Goal: Contribute content

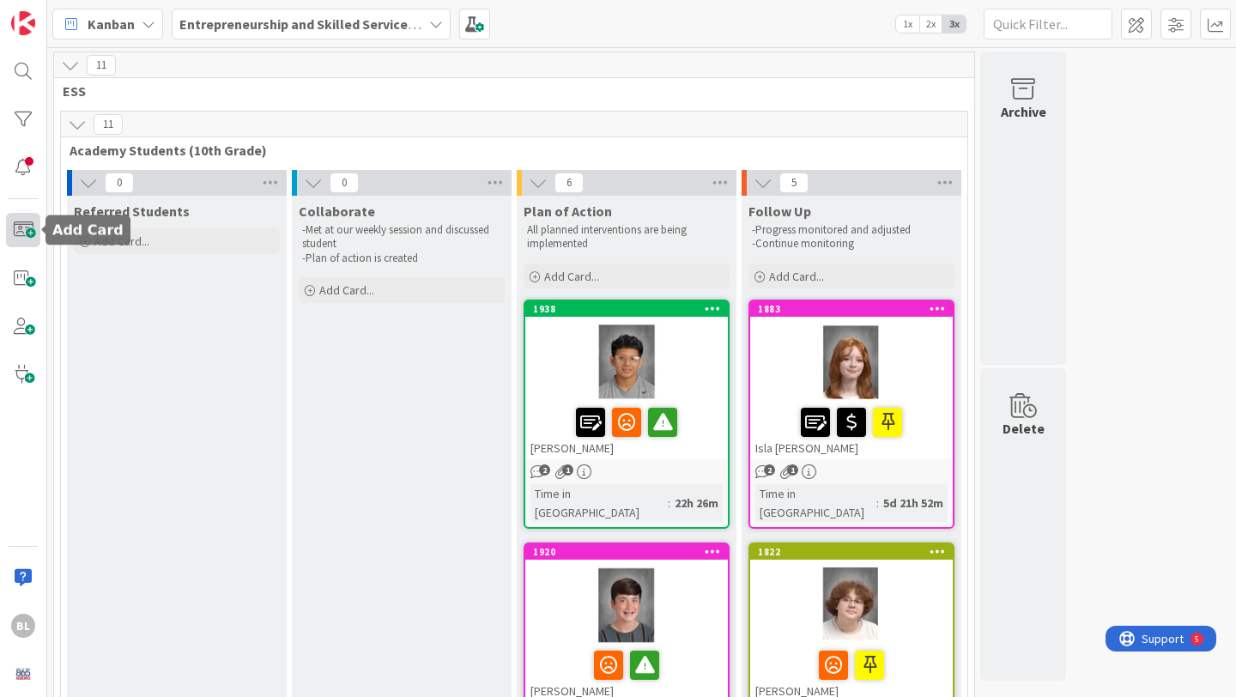
click at [21, 229] on span at bounding box center [23, 230] width 34 height 34
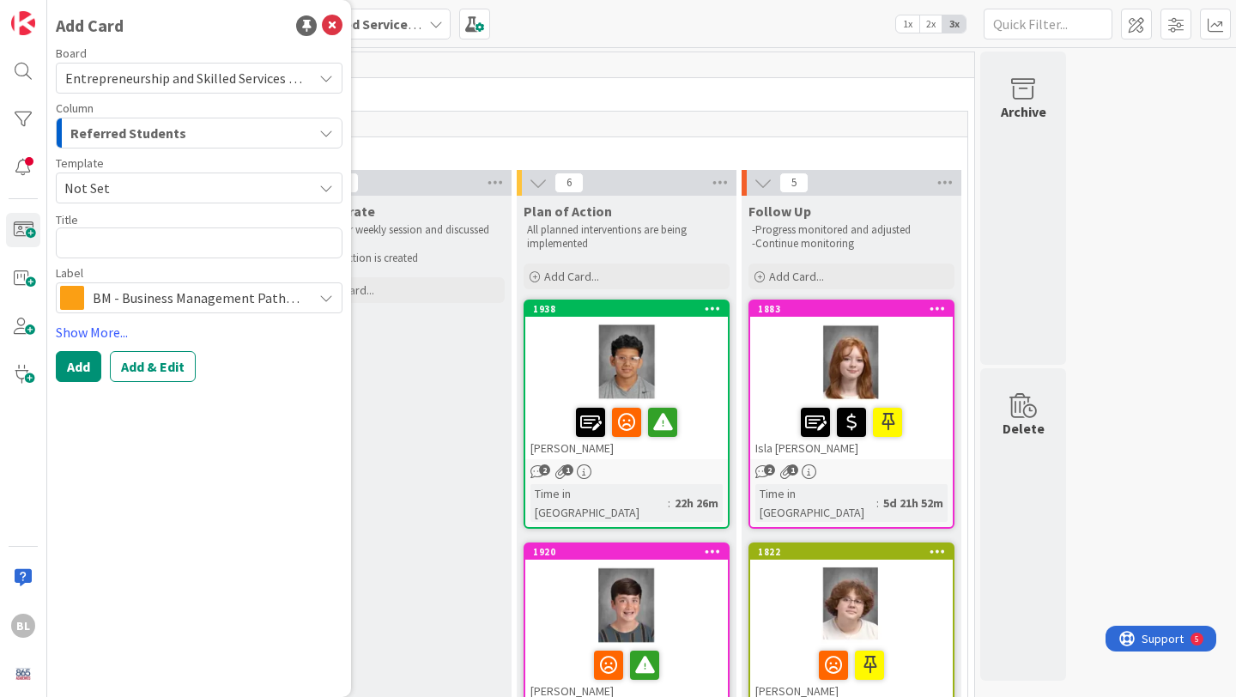
click at [134, 169] on div "Template Not Set" at bounding box center [199, 180] width 287 height 46
click at [122, 192] on span "Not Set" at bounding box center [181, 188] width 235 height 22
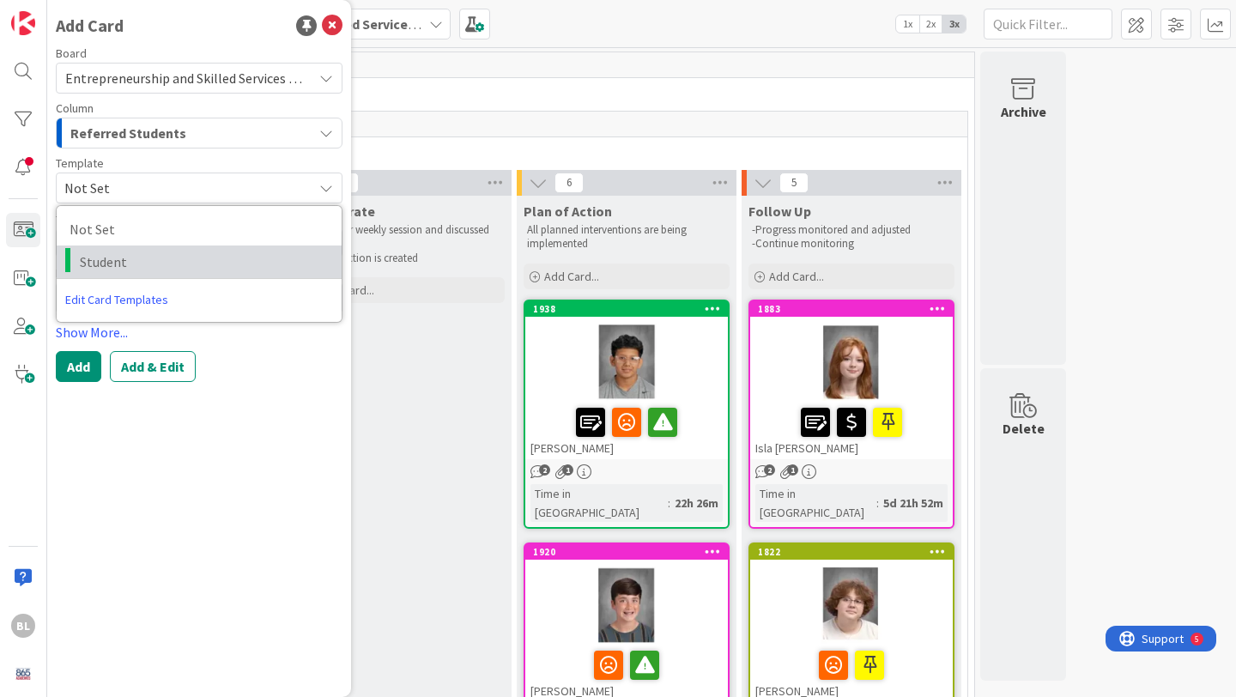
click at [100, 261] on span "Student" at bounding box center [204, 262] width 249 height 22
type textarea "x"
type textarea "Student"
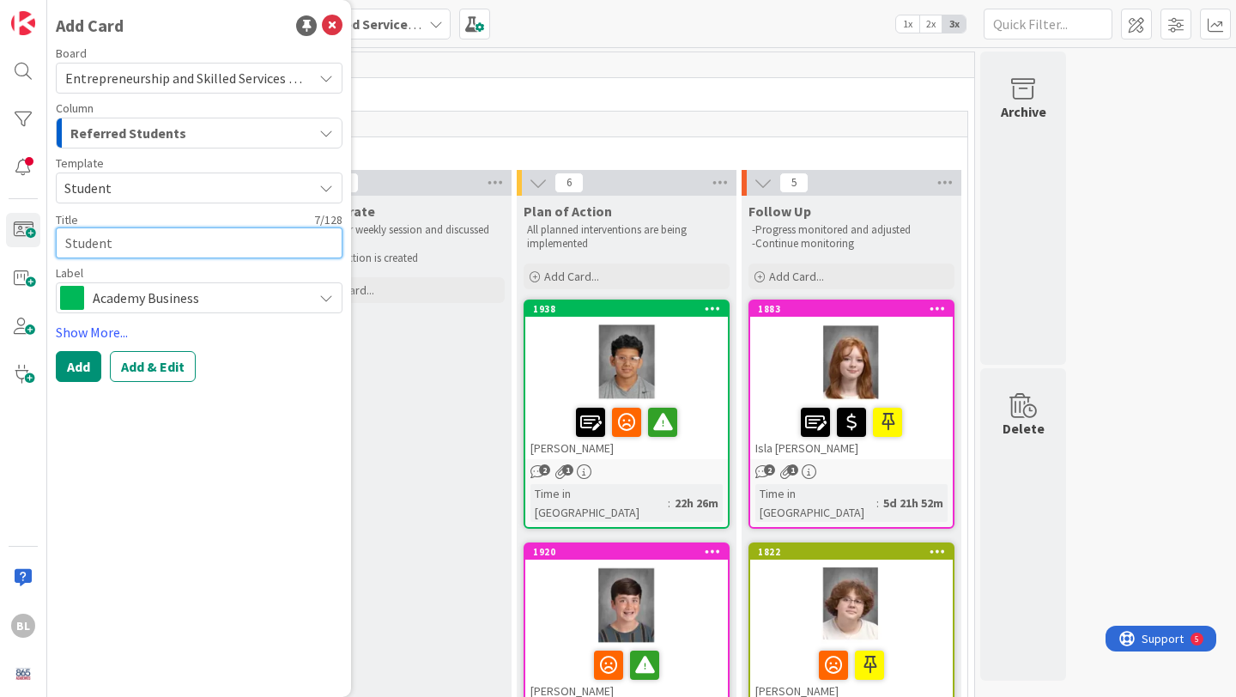
drag, startPoint x: 122, startPoint y: 246, endPoint x: 50, endPoint y: 246, distance: 72.1
click at [50, 246] on div "Add Card Board Entrepreneurship and Skilled Services Interventions - [DATE]-[DA…" at bounding box center [199, 348] width 304 height 697
type textarea "x"
type textarea "Da"
type textarea "x"
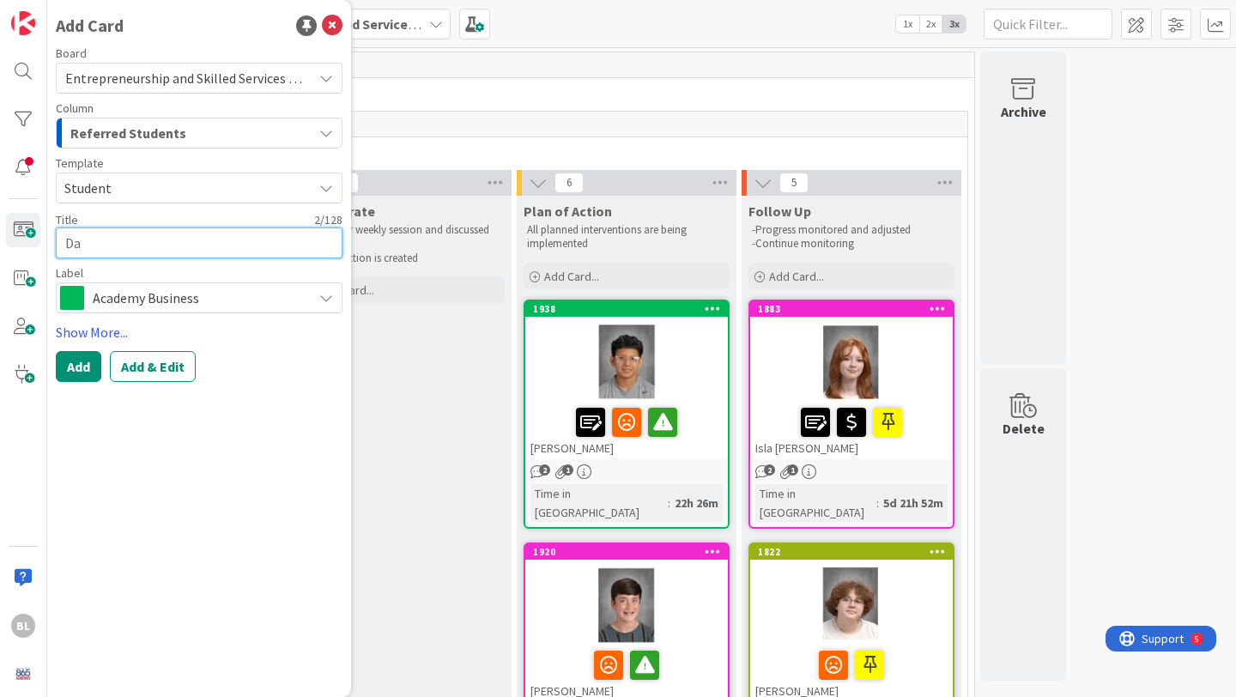
type textarea "Dav"
type textarea "x"
type textarea "Davi"
type textarea "x"
type textarea "[PERSON_NAME]"
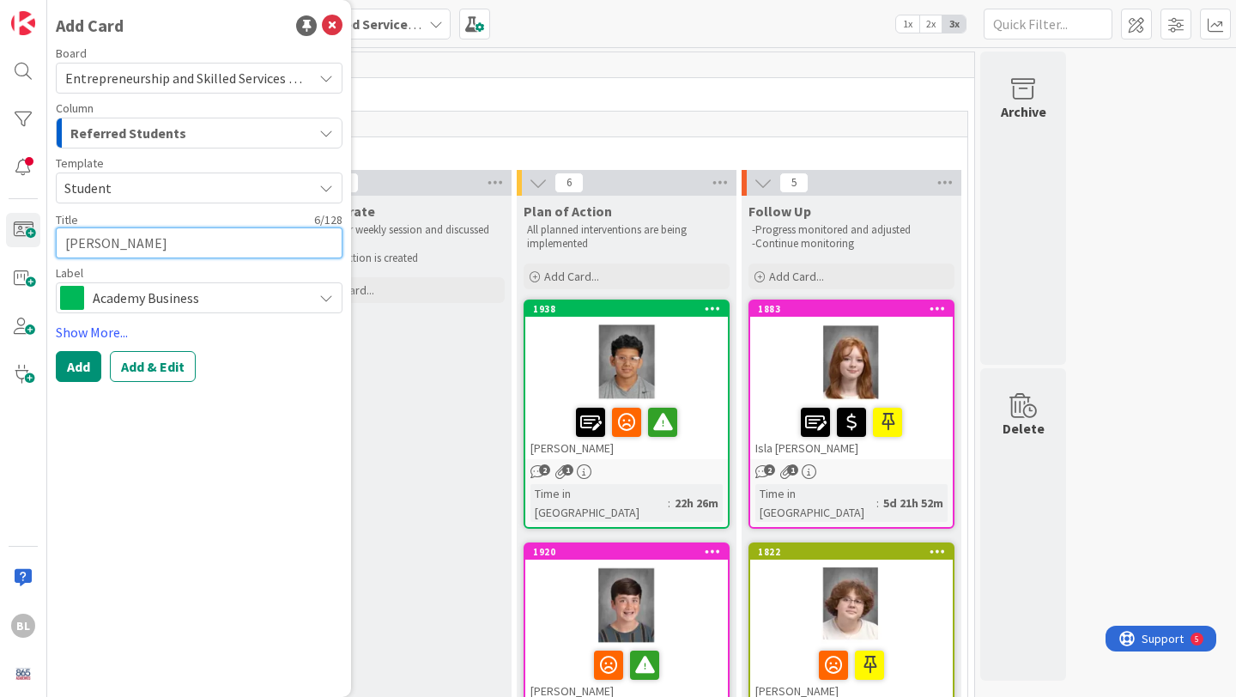
type textarea "x"
type textarea "[PERSON_NAME]"
type textarea "x"
type textarea "[PERSON_NAME]"
type textarea "x"
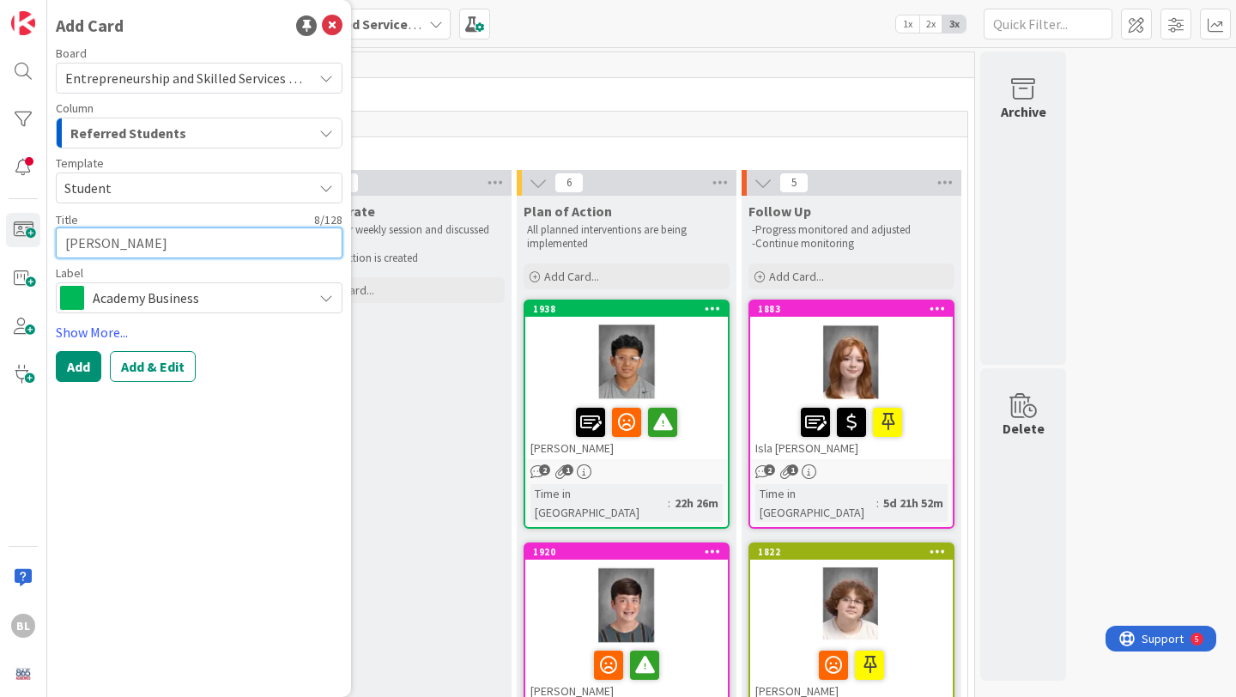
type textarea "[PERSON_NAME]"
type textarea "x"
type textarea "[PERSON_NAME]"
type textarea "x"
type textarea "[PERSON_NAME]"
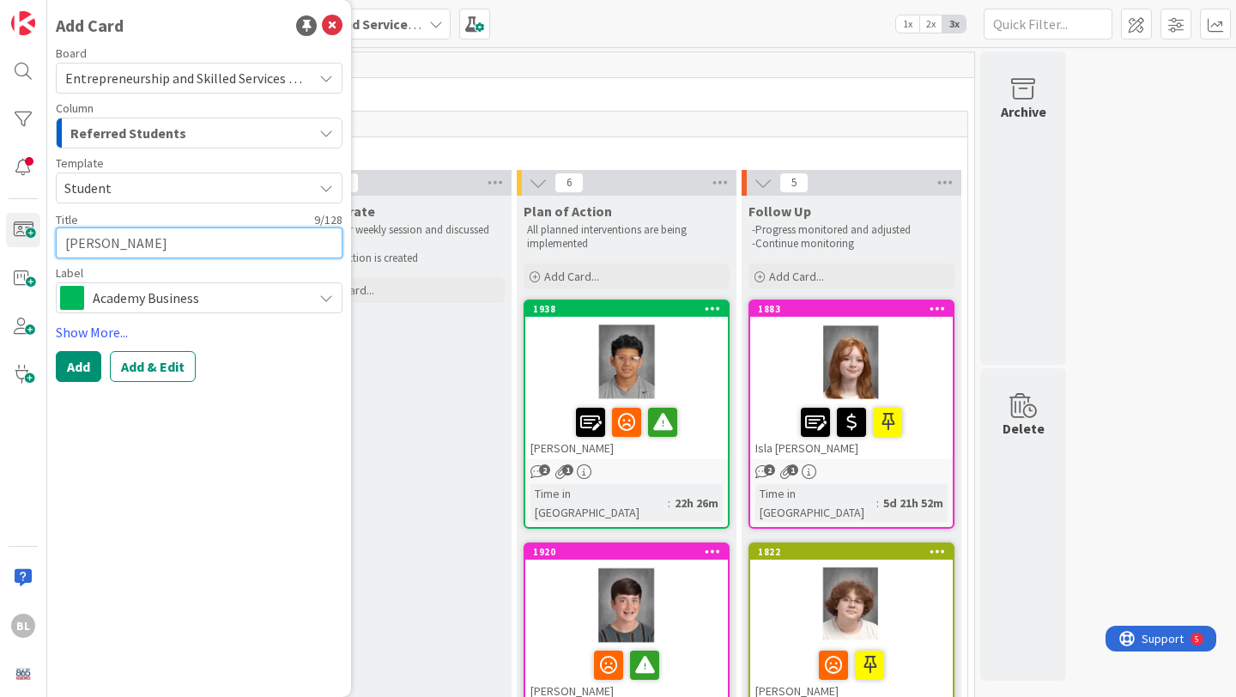
type textarea "x"
type textarea "[PERSON_NAME]"
click at [318, 302] on div "Academy Business" at bounding box center [199, 297] width 287 height 31
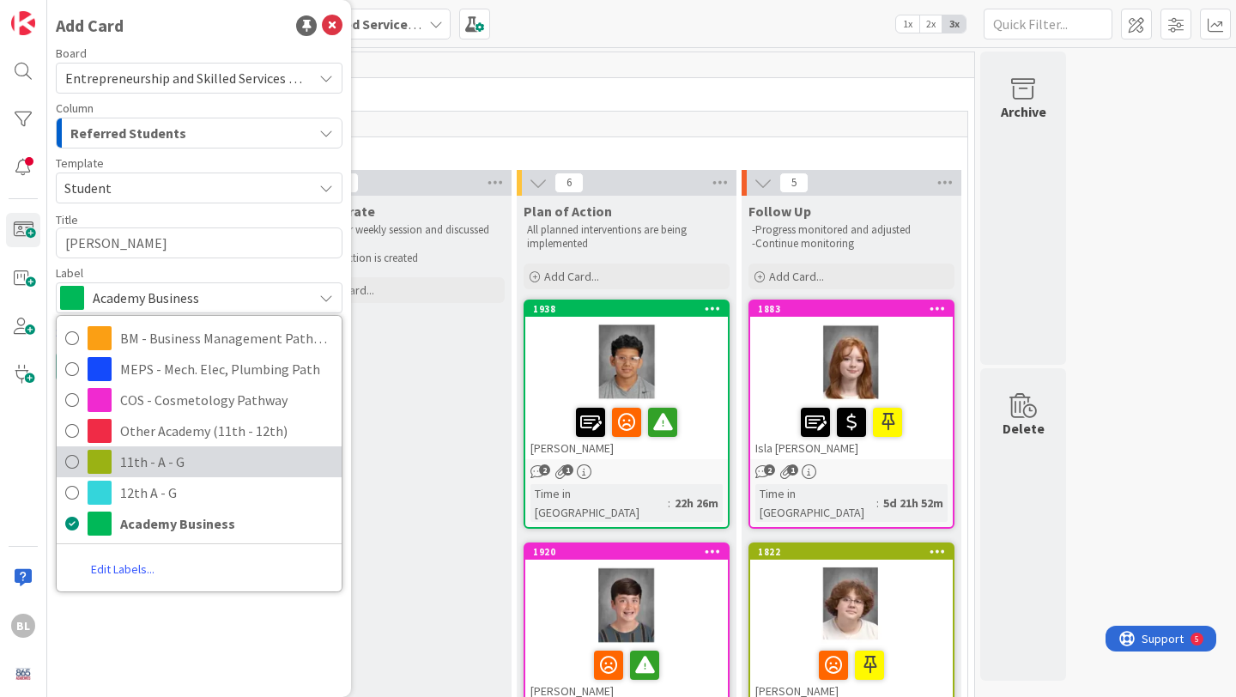
click at [73, 460] on icon at bounding box center [72, 462] width 14 height 26
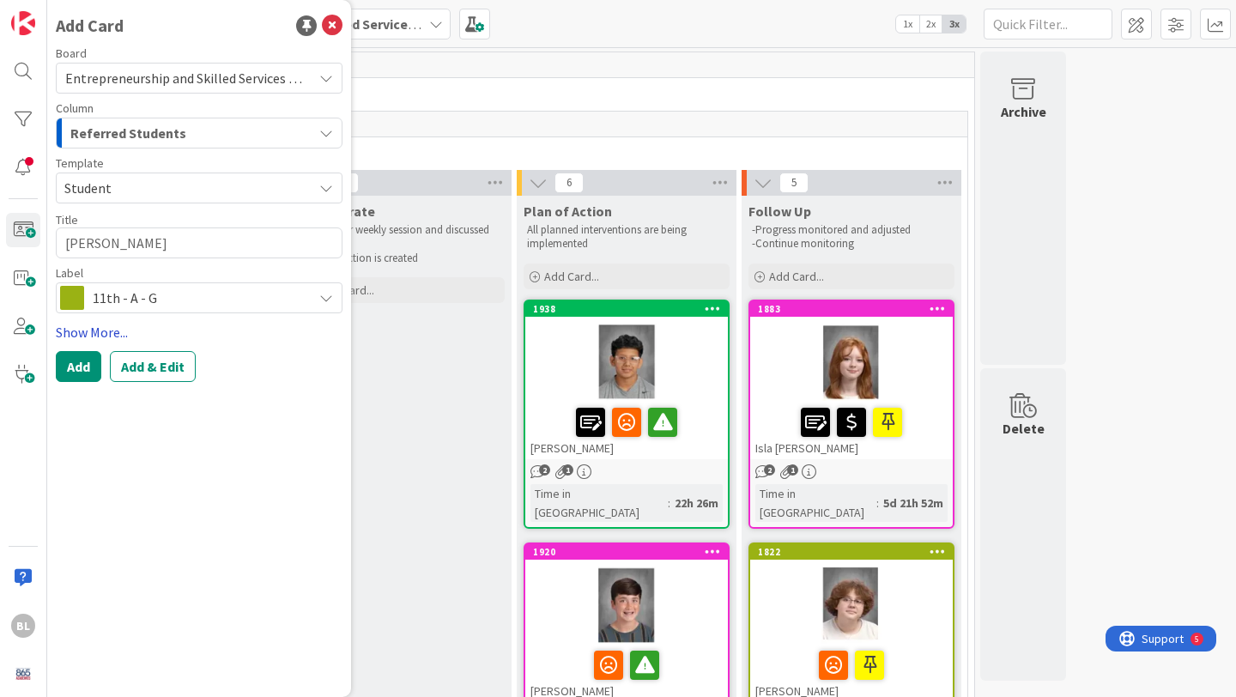
click at [101, 330] on link "Show More..." at bounding box center [199, 332] width 287 height 21
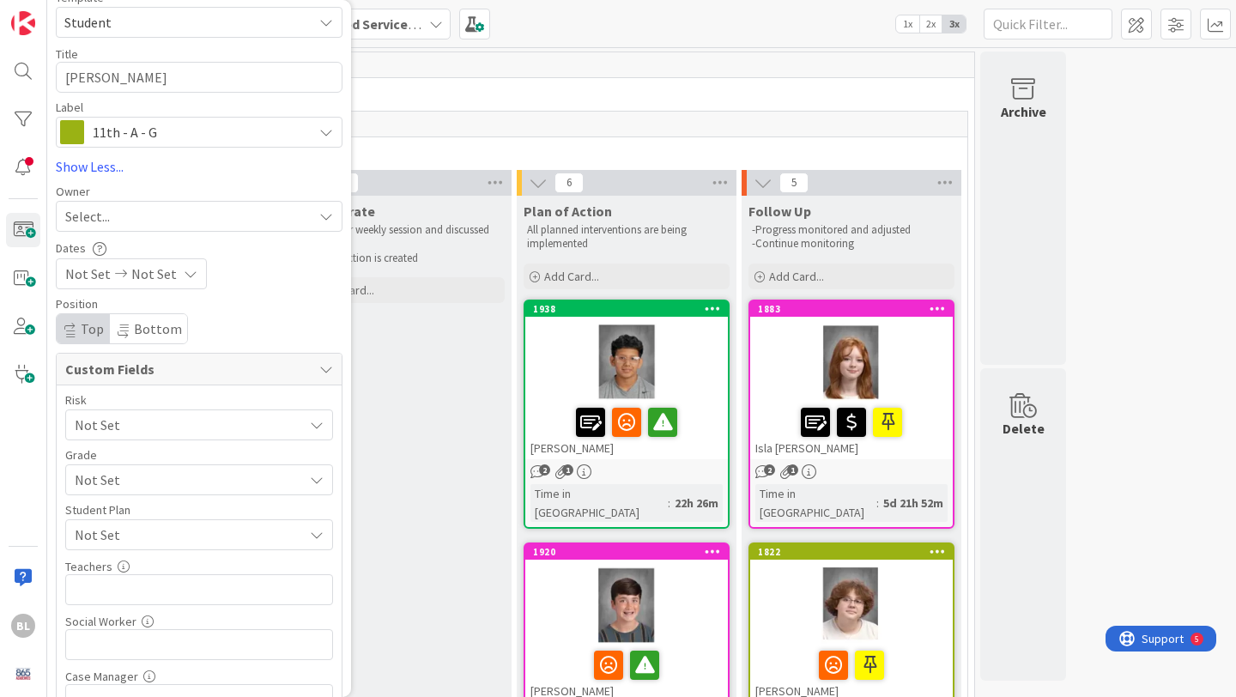
scroll to position [170, 0]
click at [186, 476] on span "Not Set" at bounding box center [185, 476] width 220 height 24
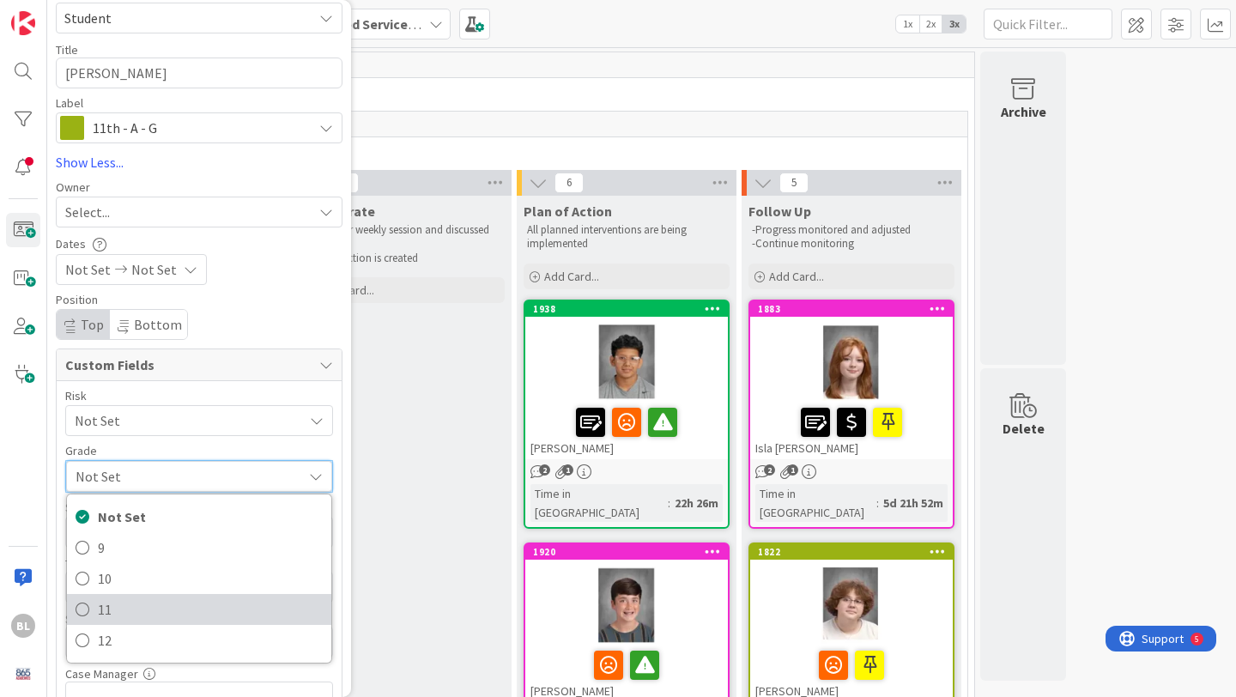
click at [105, 603] on span "11" at bounding box center [210, 610] width 225 height 26
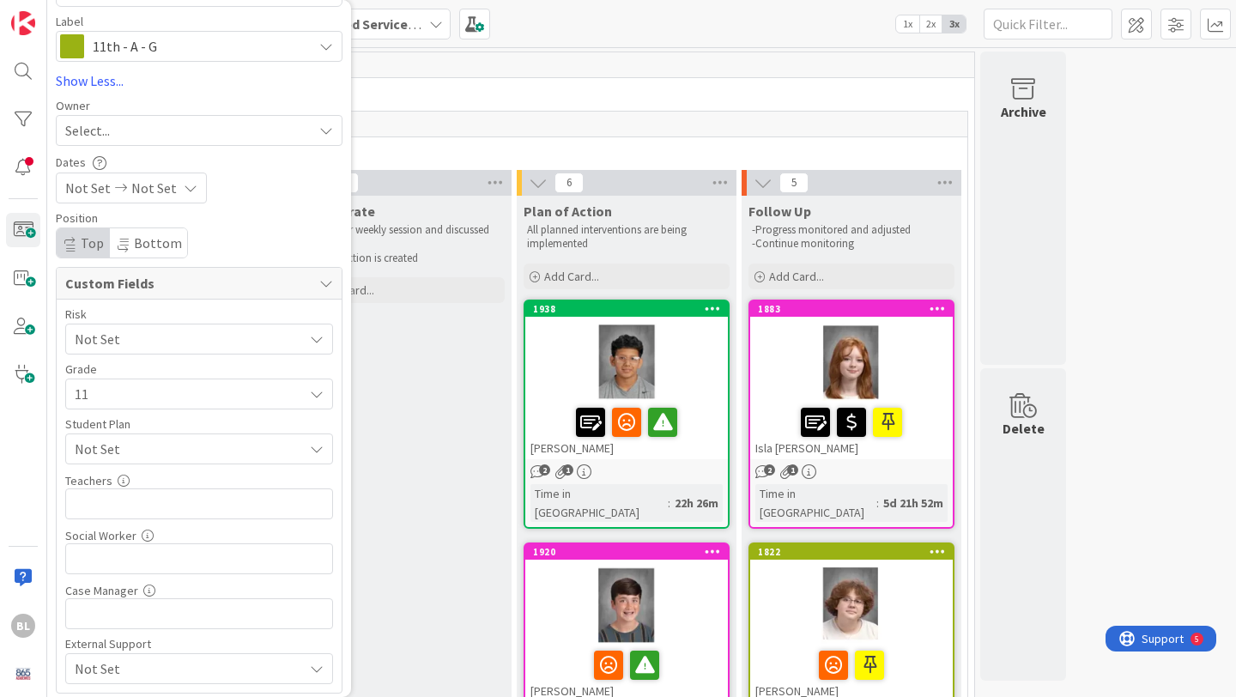
scroll to position [252, 0]
click at [314, 444] on icon at bounding box center [317, 448] width 14 height 14
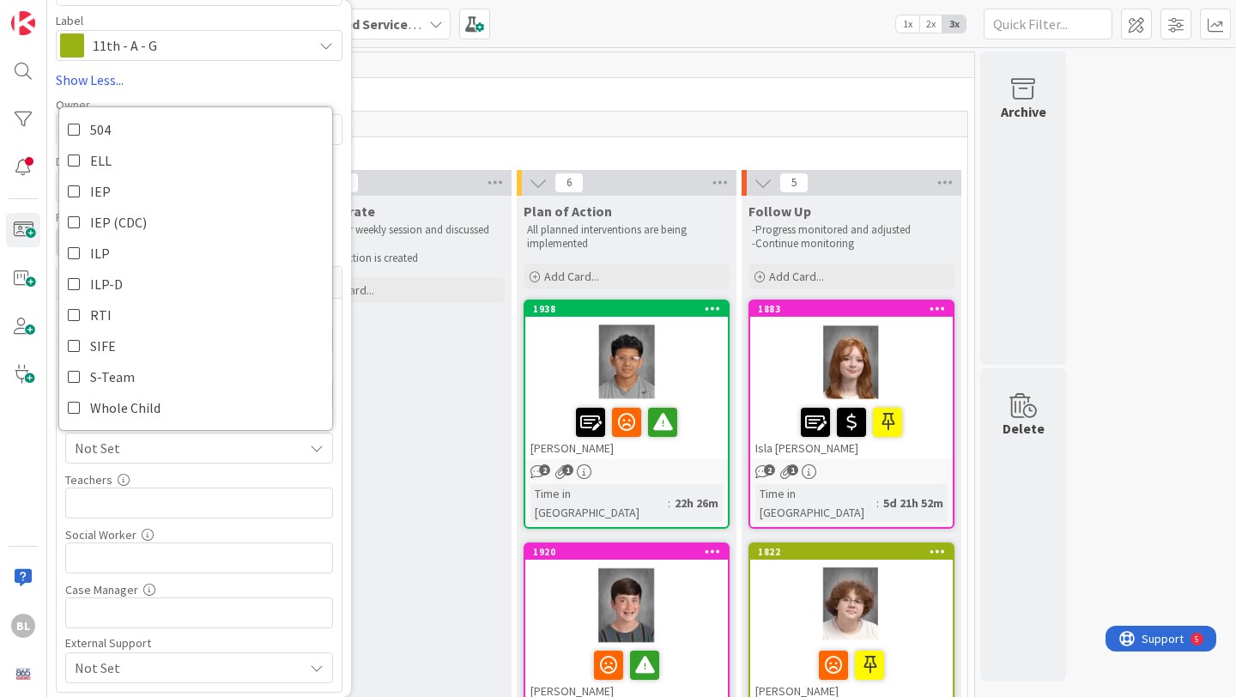
click at [314, 444] on icon at bounding box center [317, 448] width 14 height 14
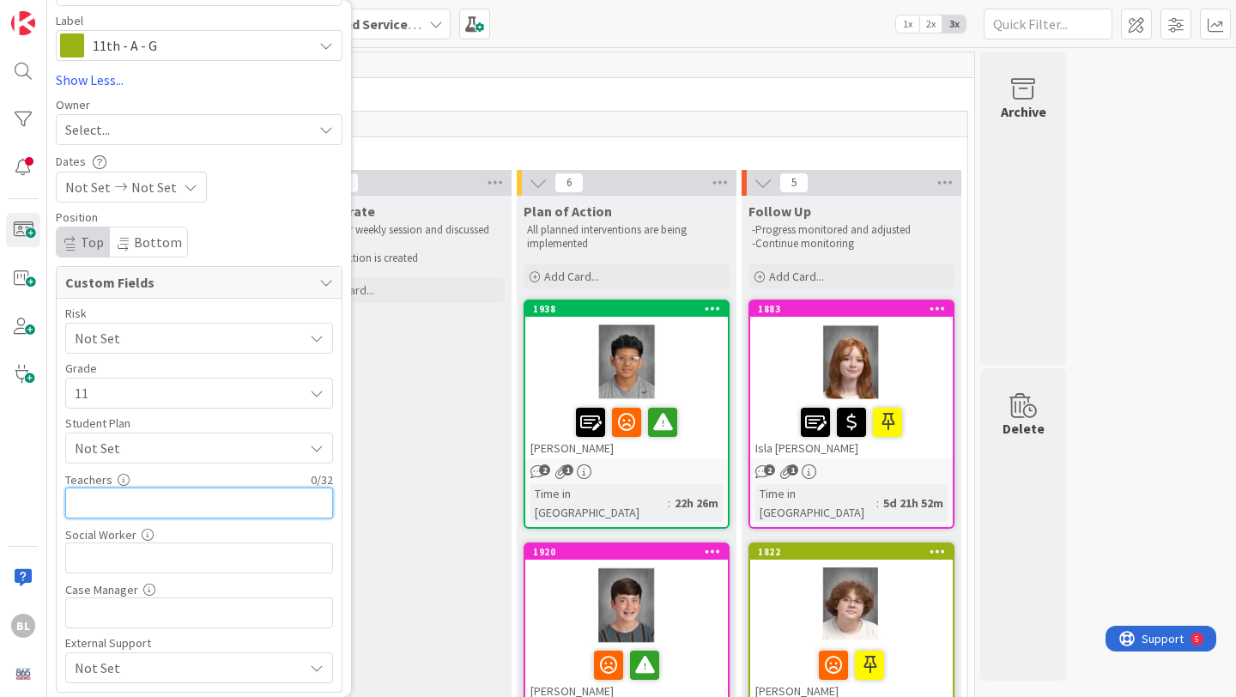
click at [173, 503] on input "text" at bounding box center [199, 503] width 268 height 31
click at [226, 439] on span "Not Set" at bounding box center [189, 448] width 228 height 21
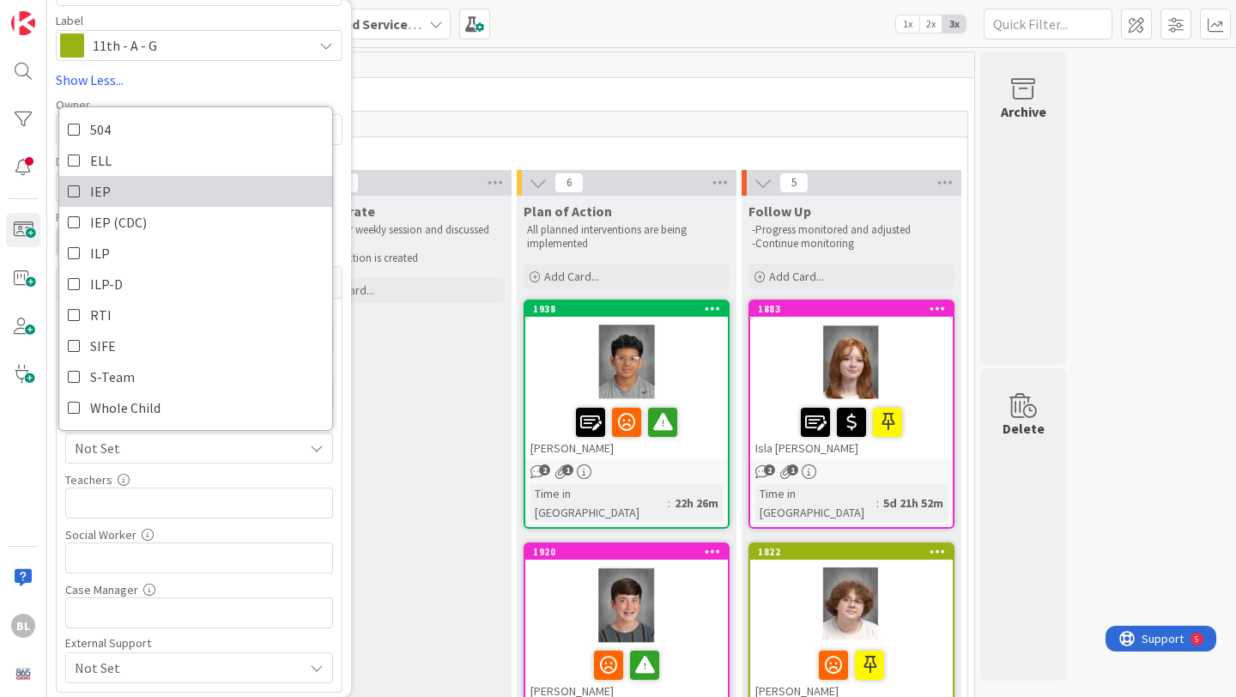
click at [72, 191] on icon at bounding box center [75, 192] width 14 height 26
type textarea "x"
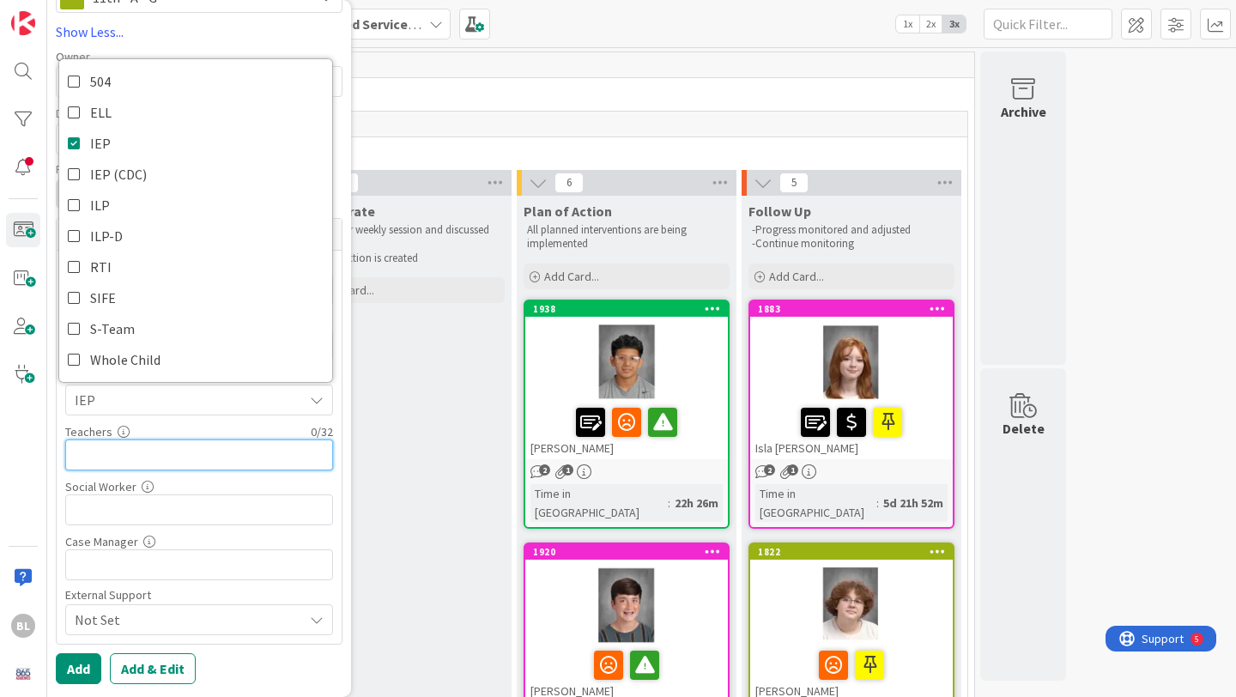
click at [94, 450] on input "text" at bounding box center [199, 454] width 268 height 31
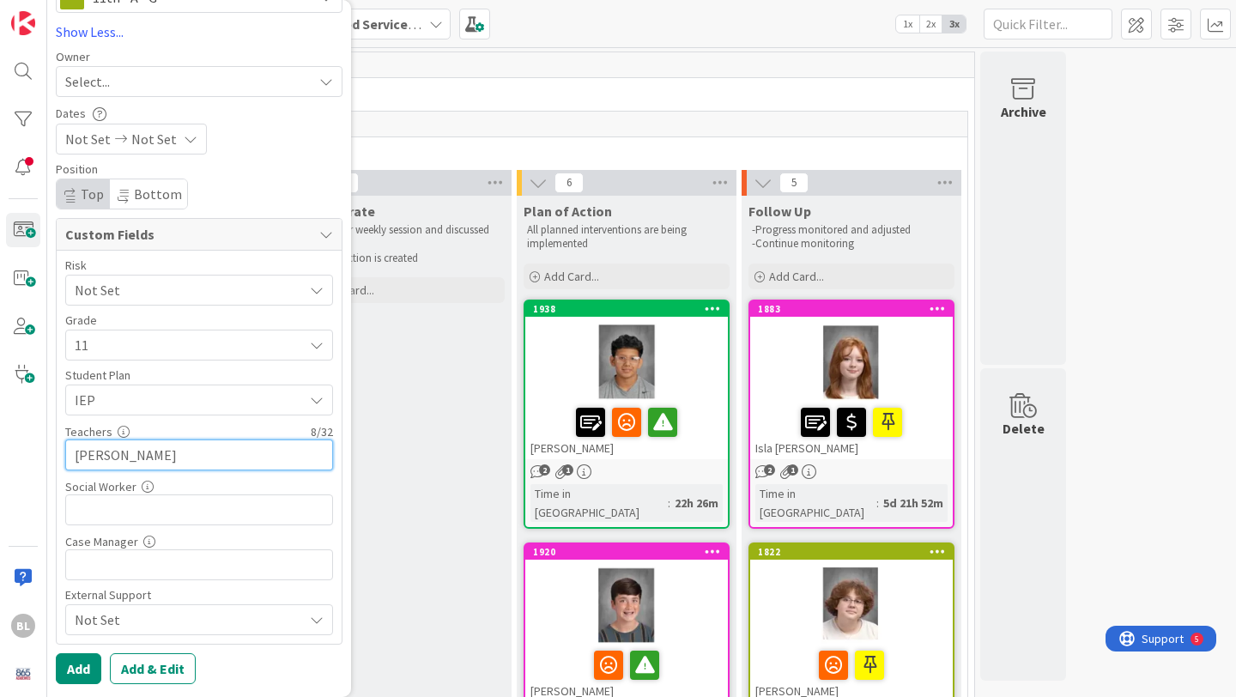
type input "Tampas,[DEMOGRAPHIC_DATA]"
type textarea "x"
type input "[PERSON_NAME]"
type textarea "x"
type input "Tampas,[PERSON_NAME],Mink,"
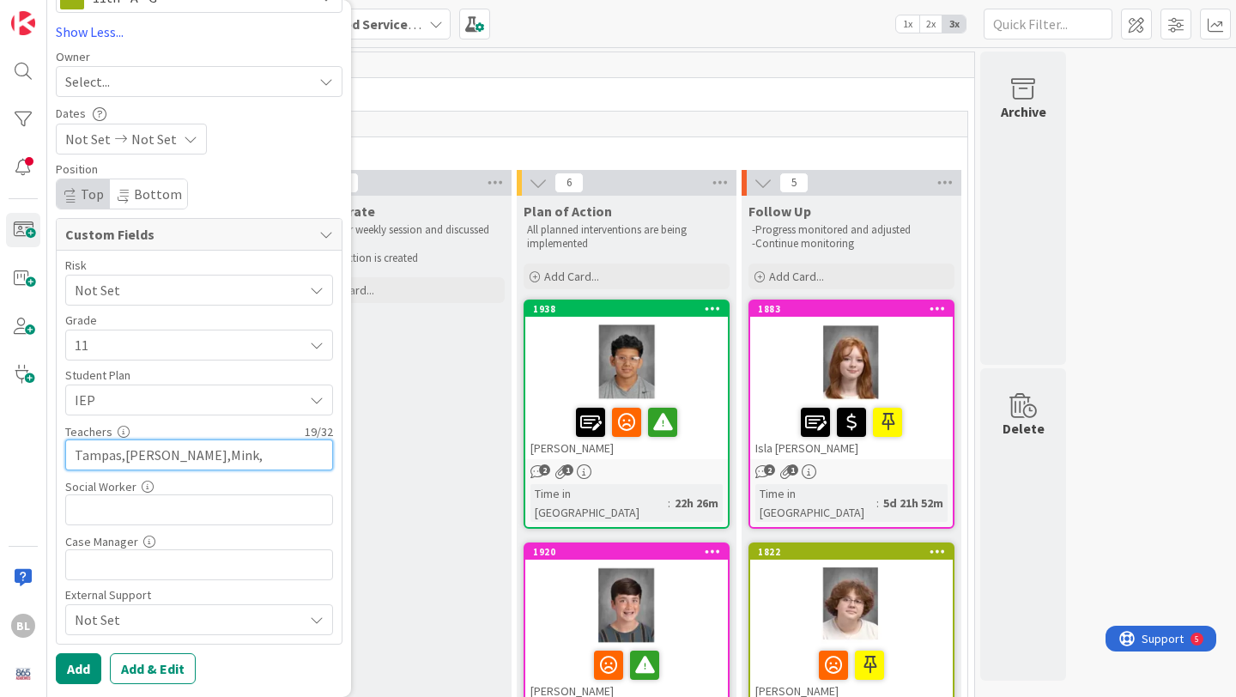
type textarea "x"
type input "Tampas,[PERSON_NAME],Mink,Roa"
type textarea "x"
type input "Tampas,[PERSON_NAME],Mink,Roark"
type textarea "x"
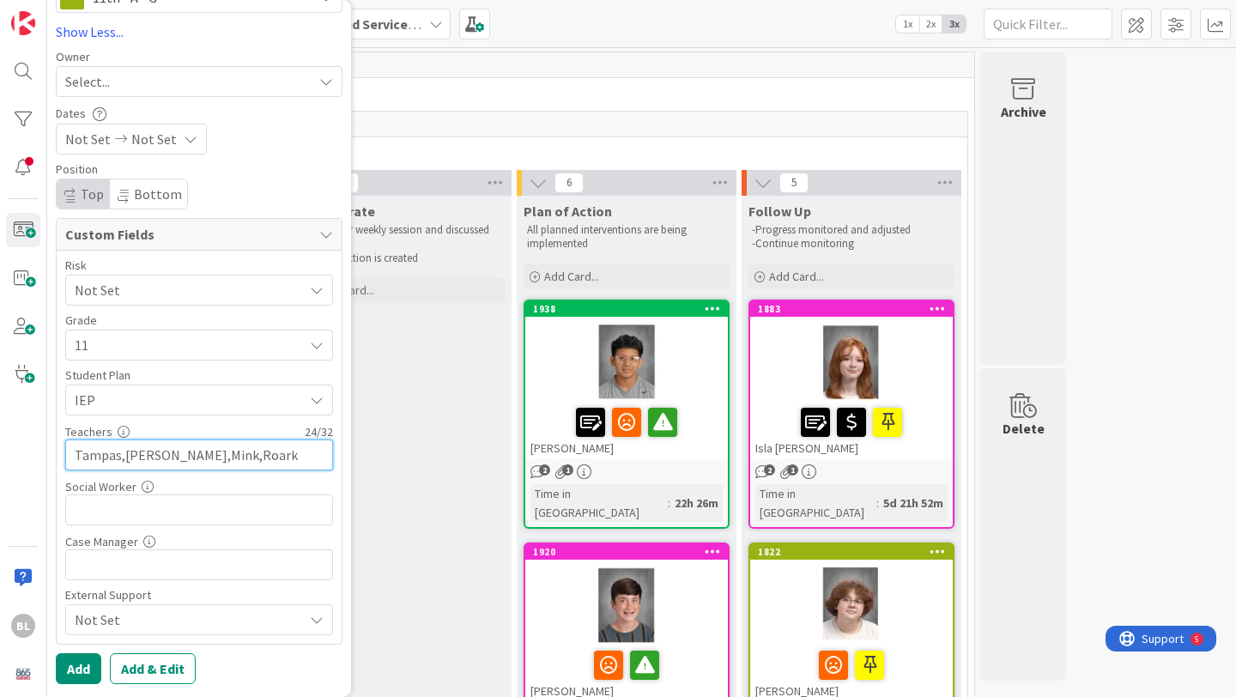
type input "Tampas,[PERSON_NAME],Mink,Roark"
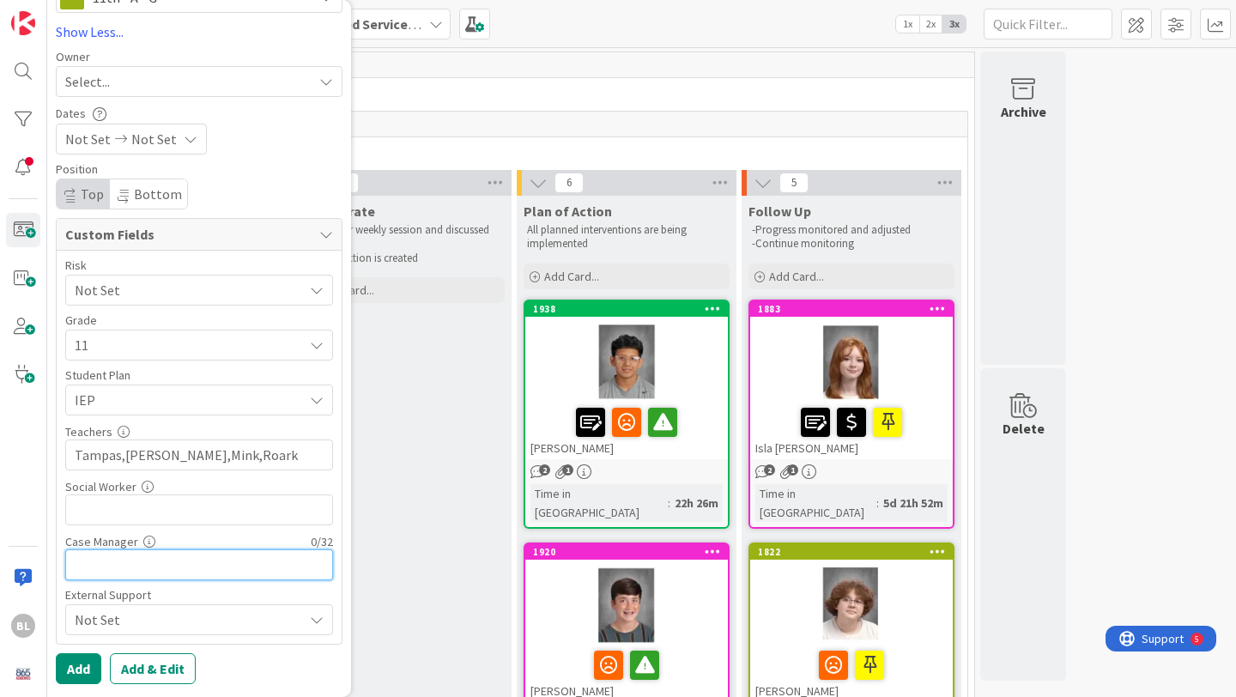
click at [93, 561] on input "text" at bounding box center [199, 564] width 268 height 31
type input "[PERSON_NAME]"
type textarea "x"
type input "[PERSON_NAME]"
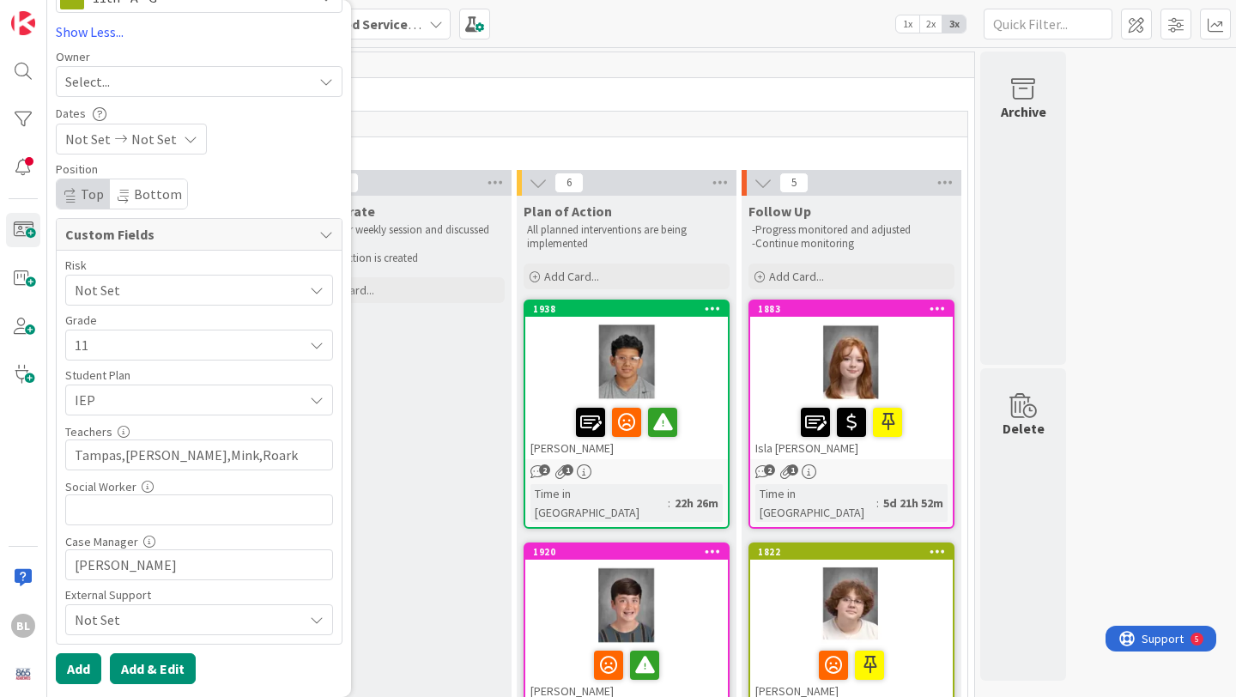
click at [154, 670] on button "Add & Edit" at bounding box center [153, 668] width 86 height 31
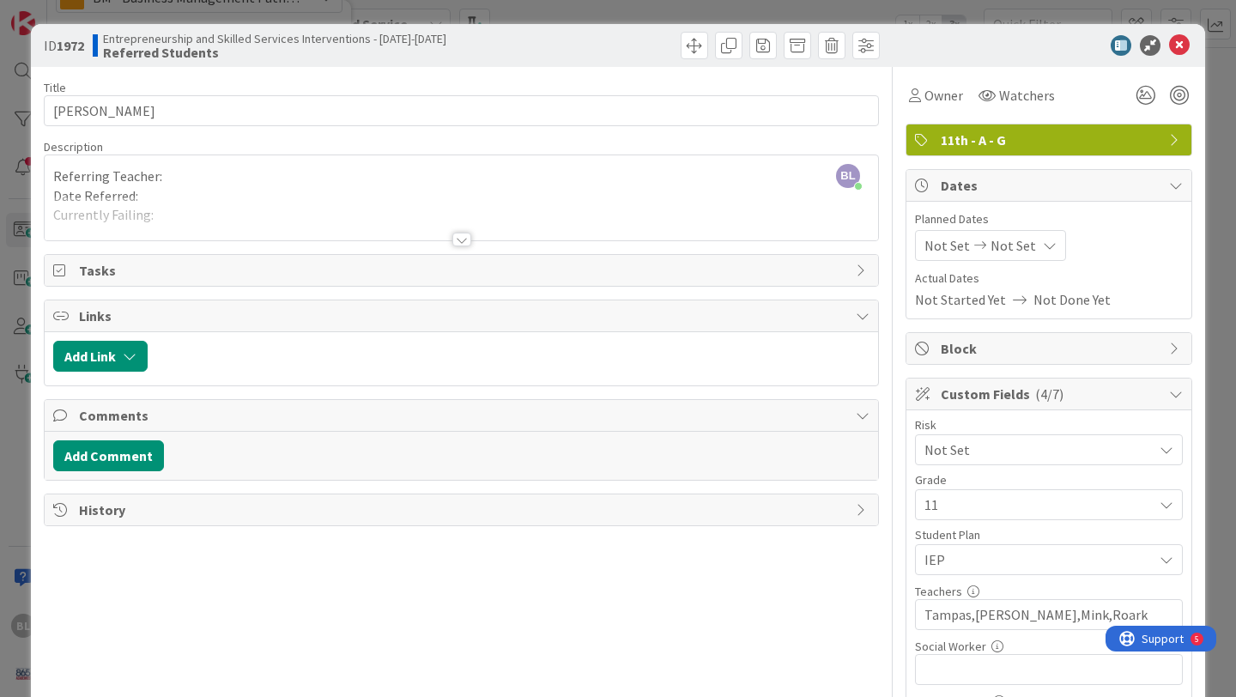
click at [460, 234] on div at bounding box center [461, 240] width 19 height 14
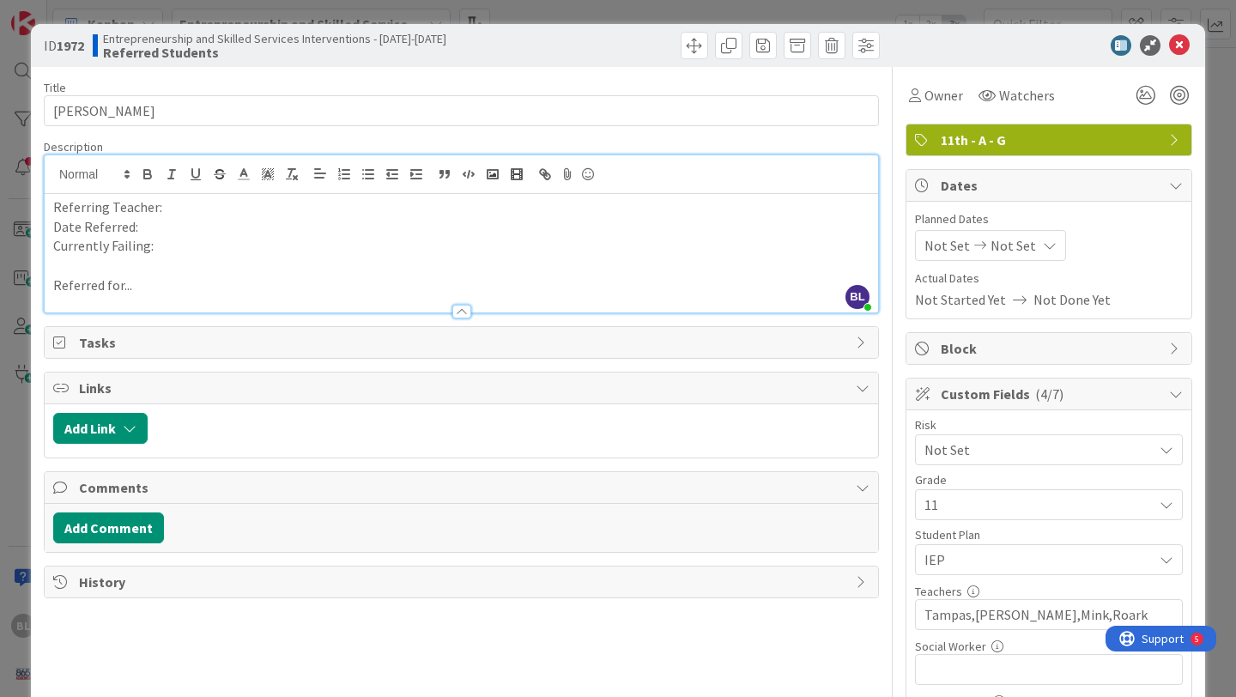
click at [177, 206] on p "Referring Teacher:" at bounding box center [461, 207] width 816 height 20
click at [153, 227] on p "Date Referred:" at bounding box center [461, 227] width 816 height 20
click at [167, 247] on p "Currently Failing:" at bounding box center [461, 246] width 816 height 20
click at [169, 247] on p "Currently Failing: Us History (53.41)" at bounding box center [461, 246] width 816 height 20
click at [282, 252] on p "Currently Failing: US History (53.41)" at bounding box center [461, 246] width 816 height 20
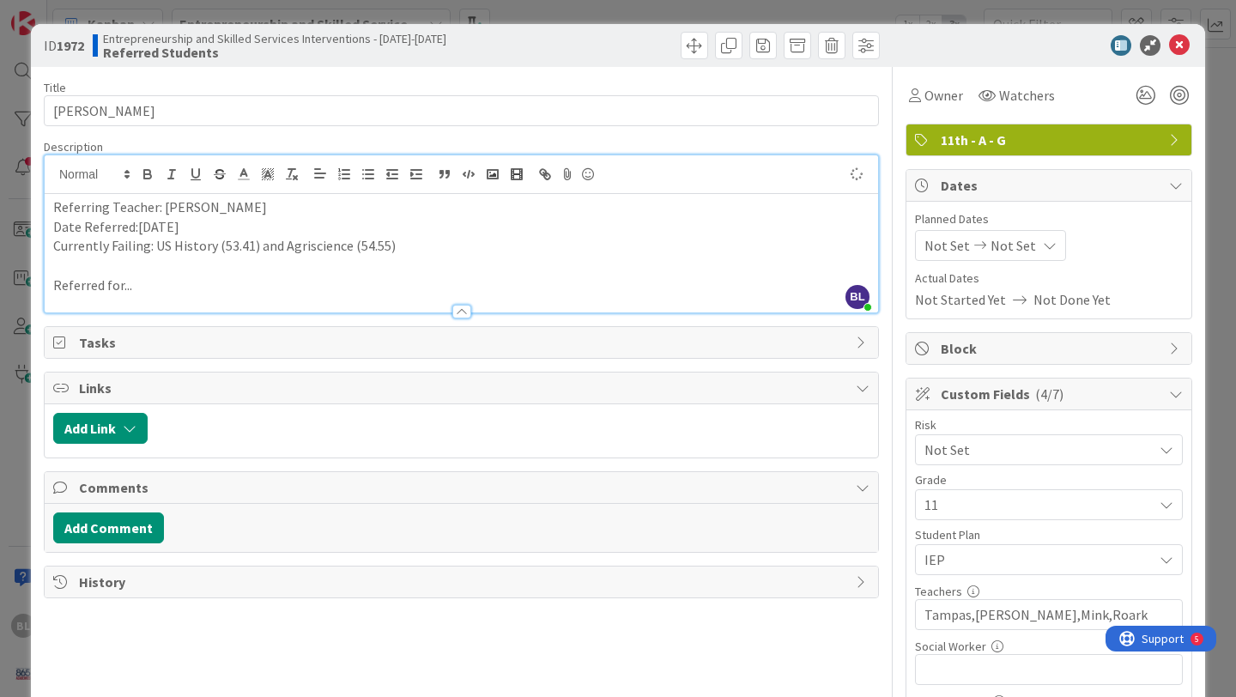
click at [155, 288] on p "Referred for..." at bounding box center [461, 286] width 816 height 20
click at [154, 284] on p "Referred for...Dabid is missing a few assignments which has brought his grade d…" at bounding box center [461, 286] width 816 height 20
click at [593, 288] on p "Referred for...[PERSON_NAME] is missing a few assignments which has brought his…" at bounding box center [461, 286] width 816 height 20
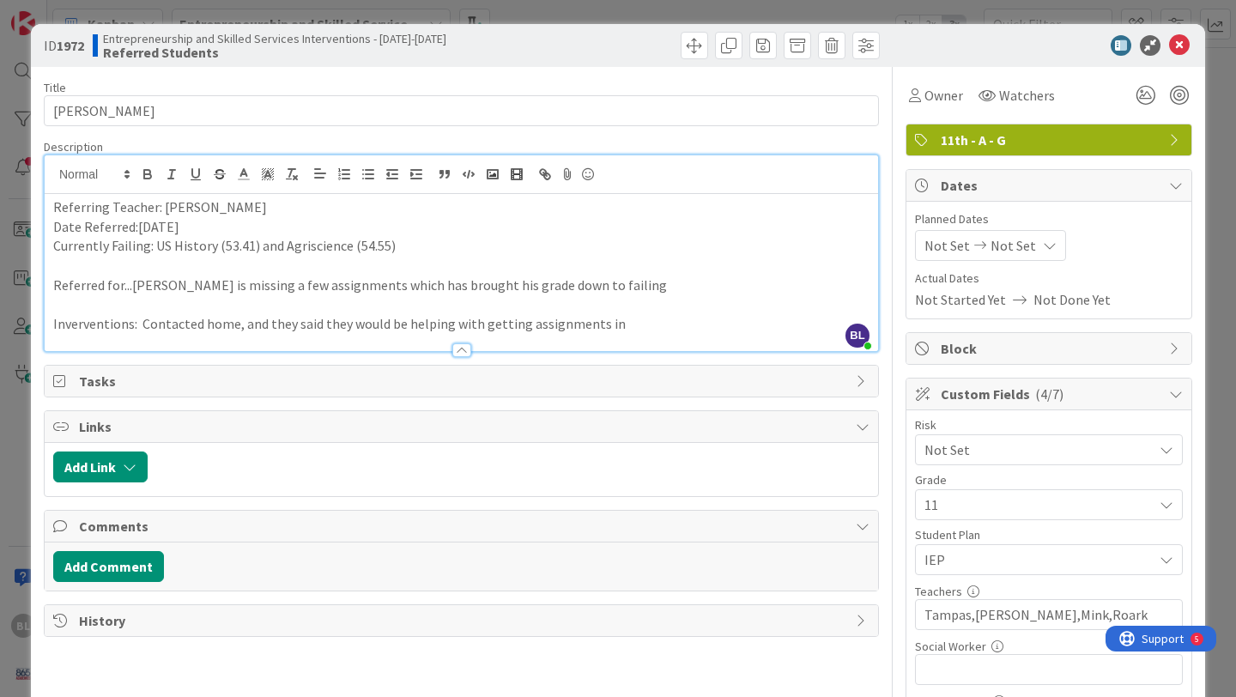
click at [111, 325] on p "Inverventions: Contacted home, and they said they would be helping with getting…" at bounding box center [461, 324] width 816 height 20
click at [1147, 91] on icon at bounding box center [1146, 95] width 31 height 31
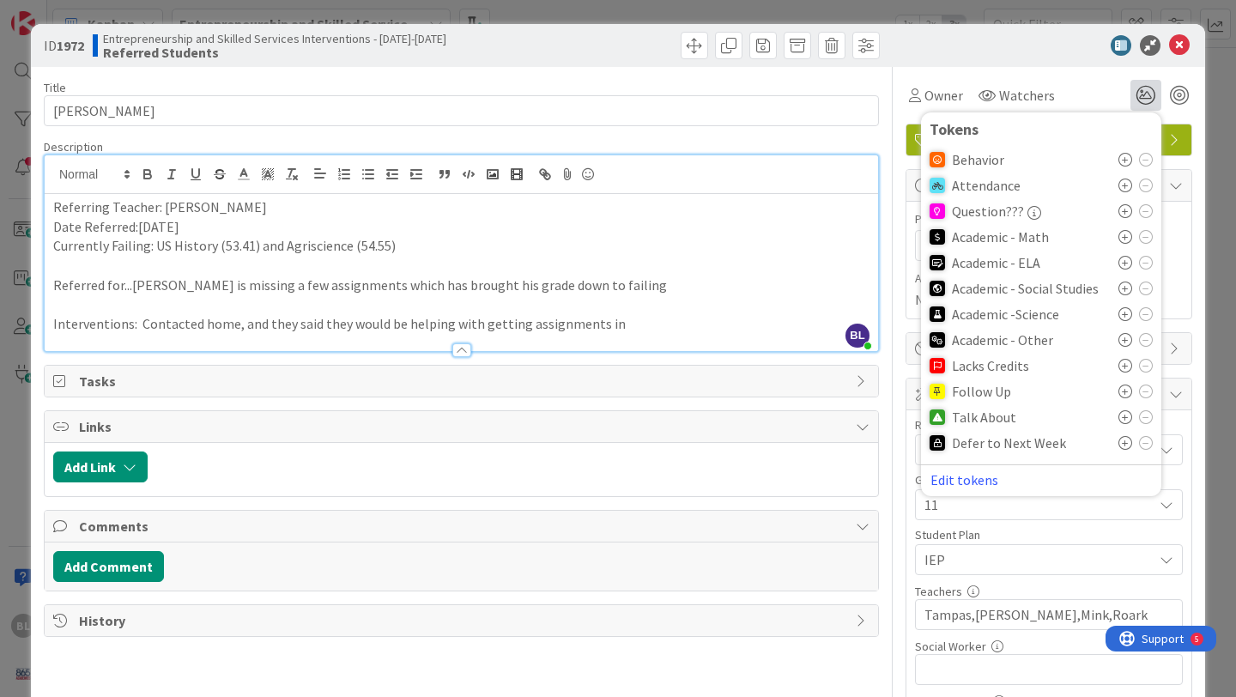
click at [1124, 312] on icon at bounding box center [1125, 314] width 14 height 14
click at [1124, 346] on icon at bounding box center [1125, 345] width 14 height 14
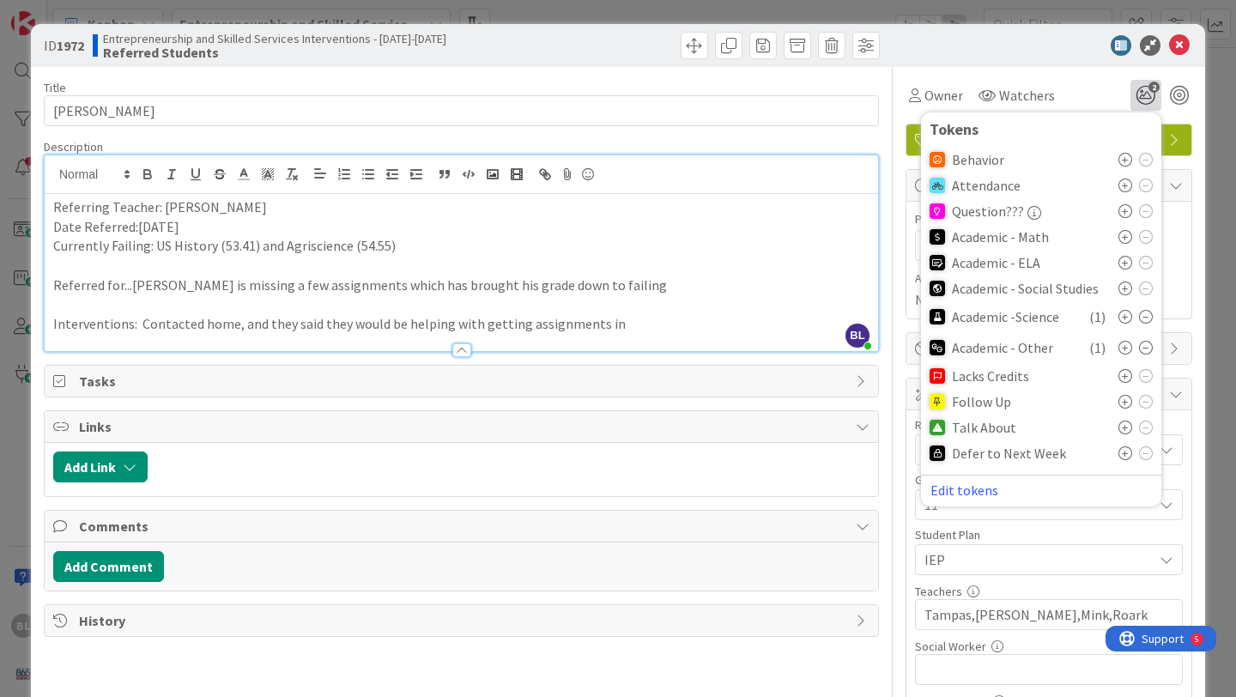
click at [1124, 421] on icon at bounding box center [1125, 428] width 14 height 14
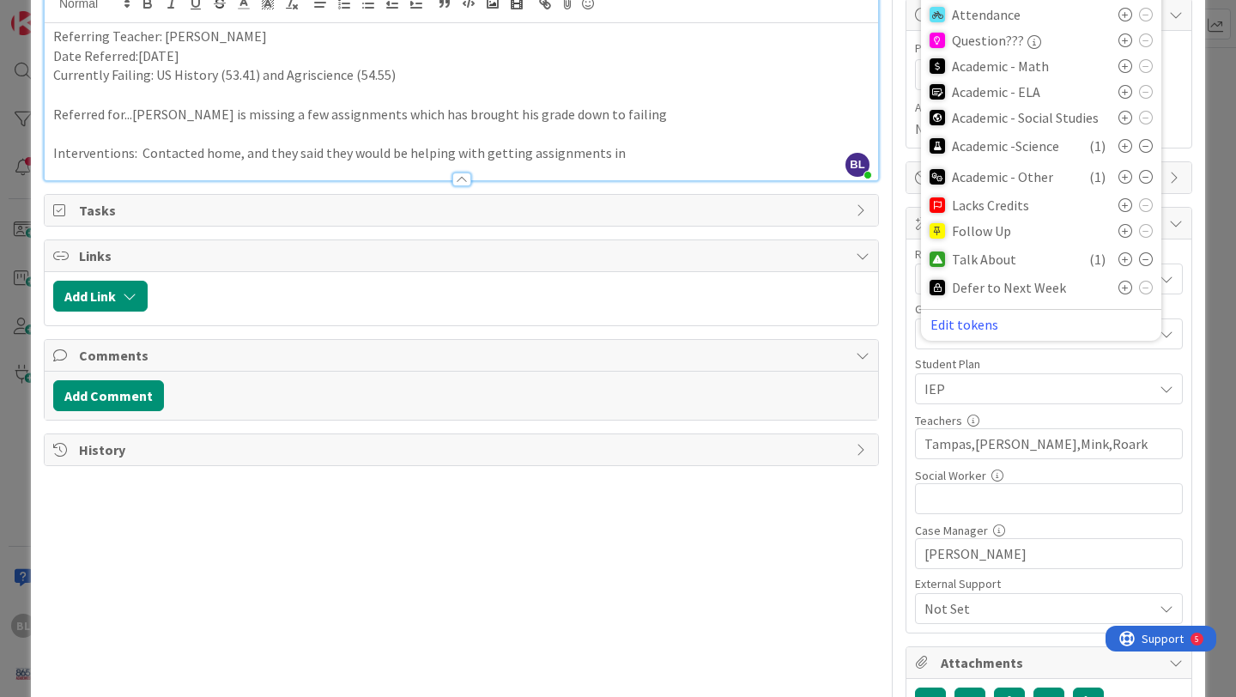
scroll to position [355, 0]
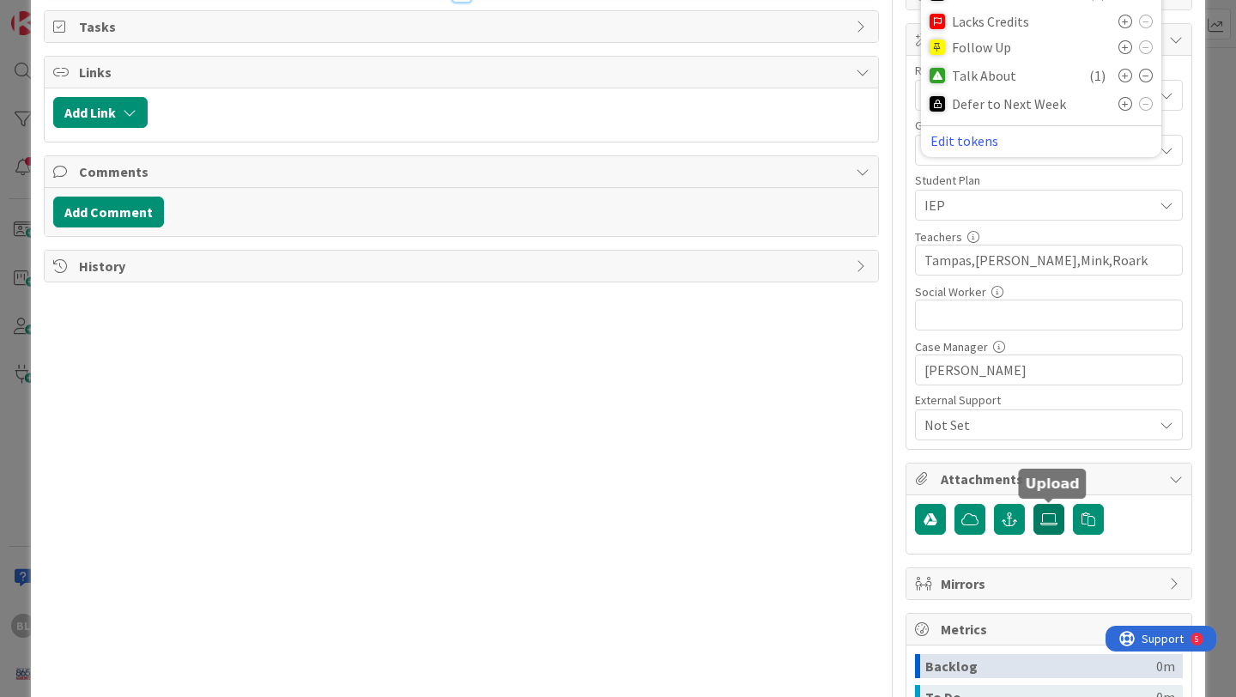
click at [1047, 518] on icon at bounding box center [1048, 519] width 17 height 14
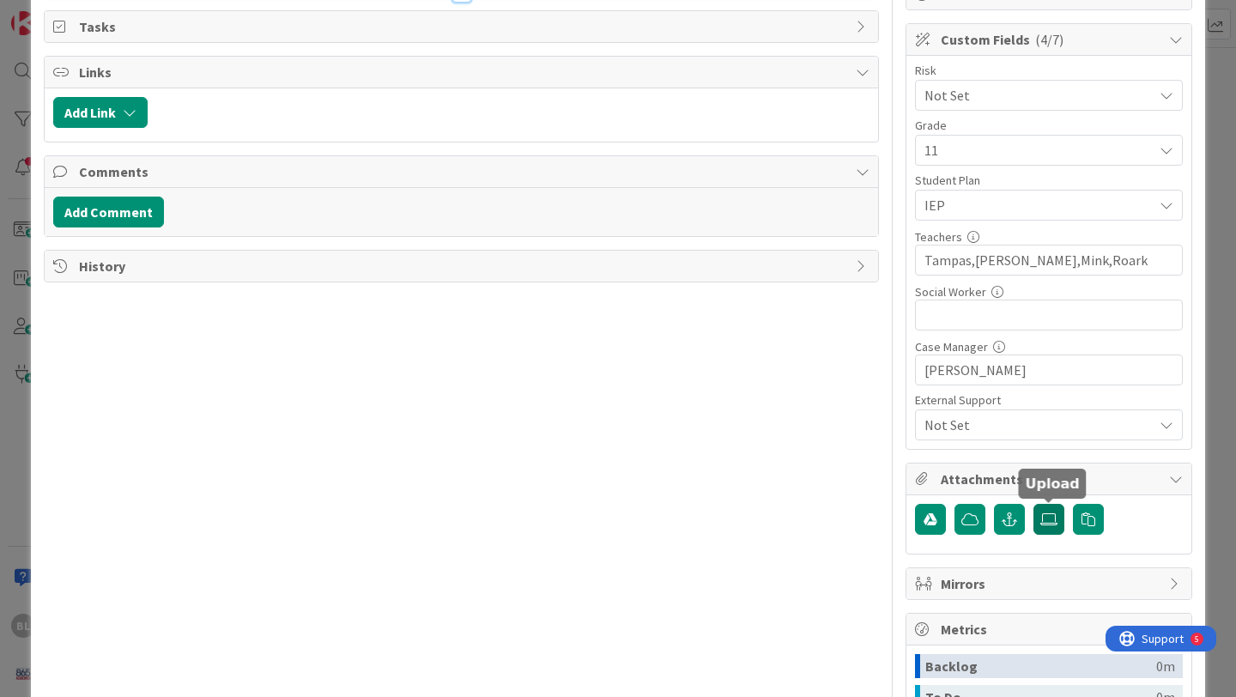
click at [1051, 512] on icon at bounding box center [1048, 519] width 17 height 14
click at [1034, 504] on input "file" at bounding box center [1034, 504] width 0 height 0
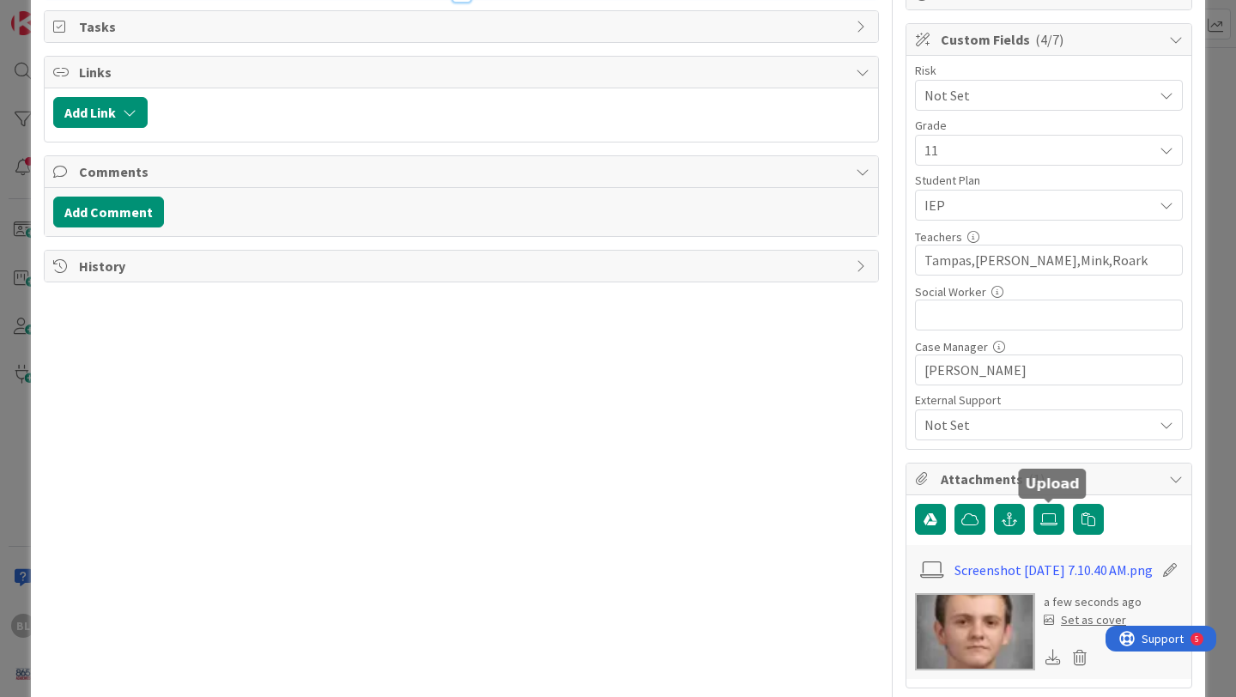
click at [1081, 629] on div "Set as cover" at bounding box center [1085, 620] width 82 height 18
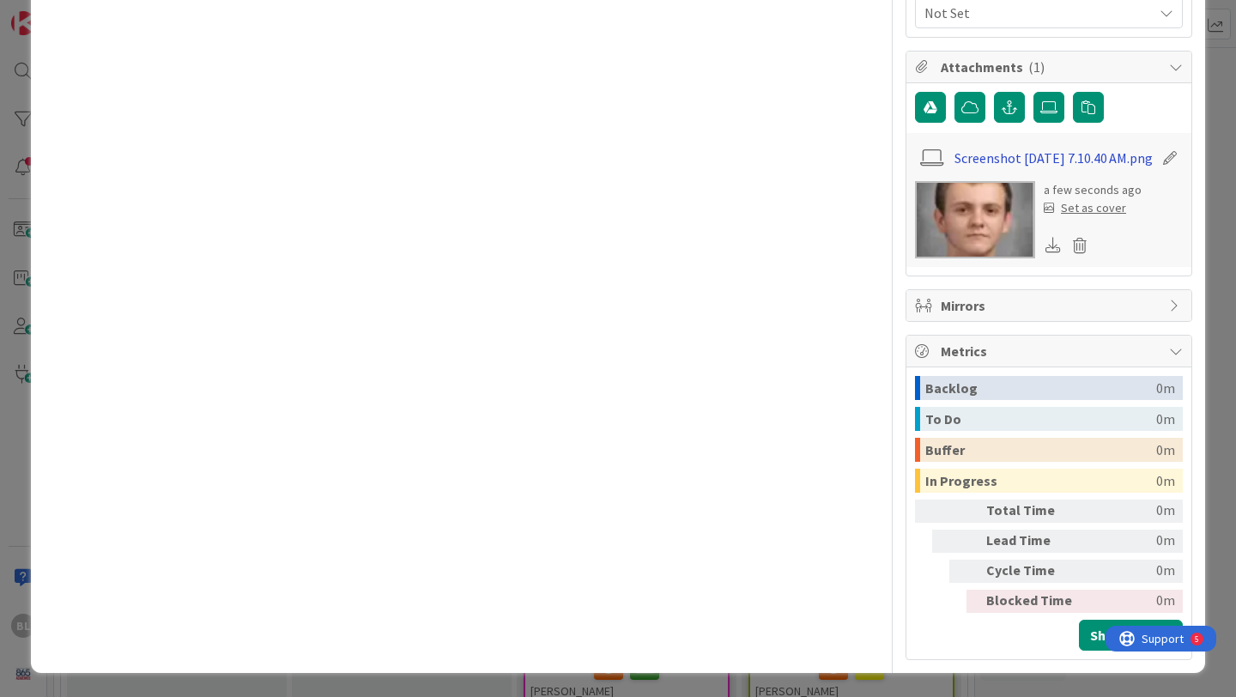
scroll to position [0, 0]
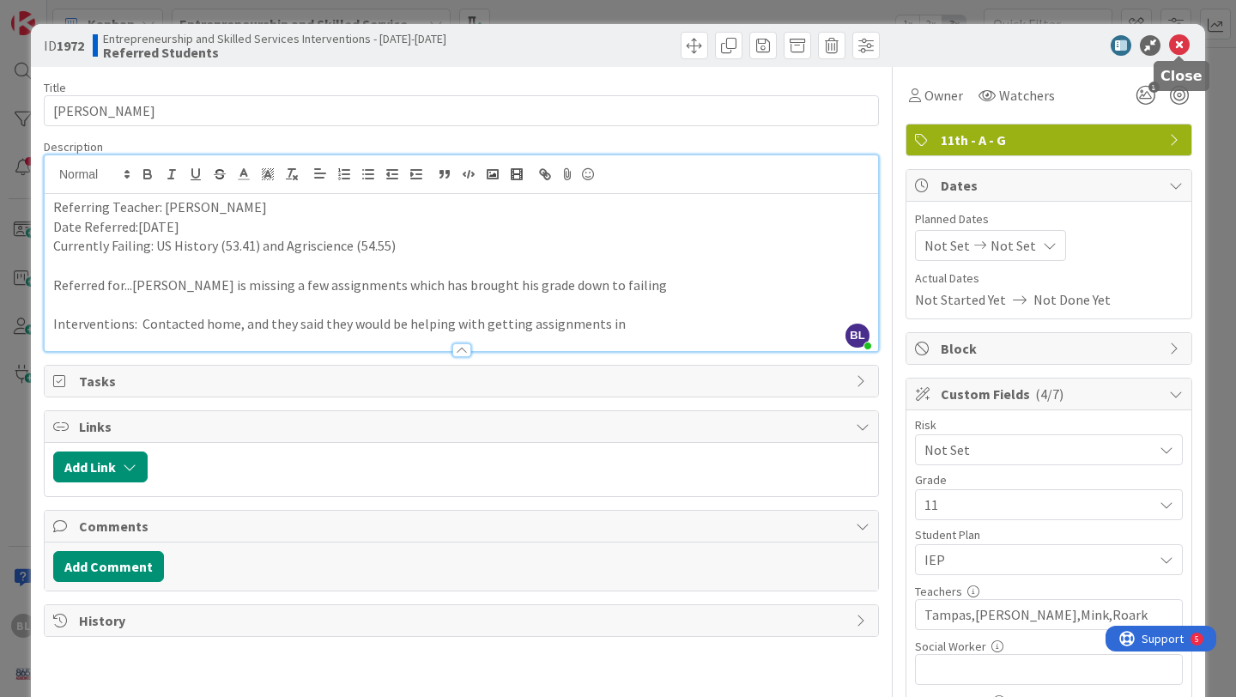
click at [1177, 50] on icon at bounding box center [1179, 45] width 21 height 21
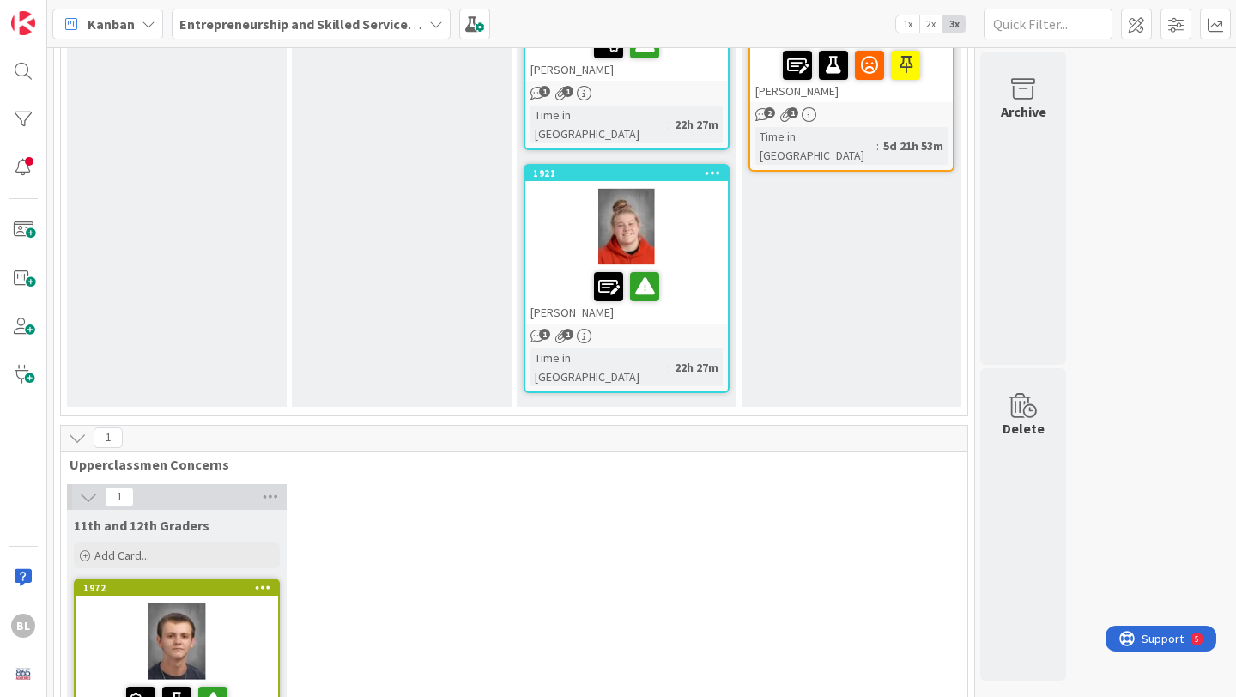
scroll to position [1350, 0]
